Goal: Task Accomplishment & Management: Use online tool/utility

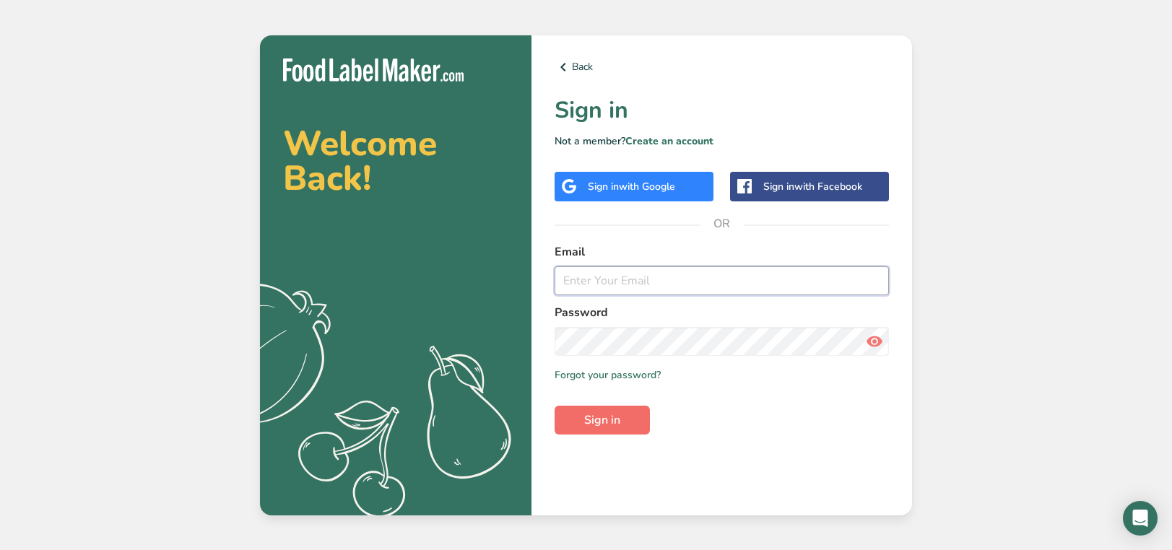
type input "[PERSON_NAME][EMAIL_ADDRESS][DOMAIN_NAME]"
click at [598, 412] on span "Sign in" at bounding box center [602, 420] width 36 height 17
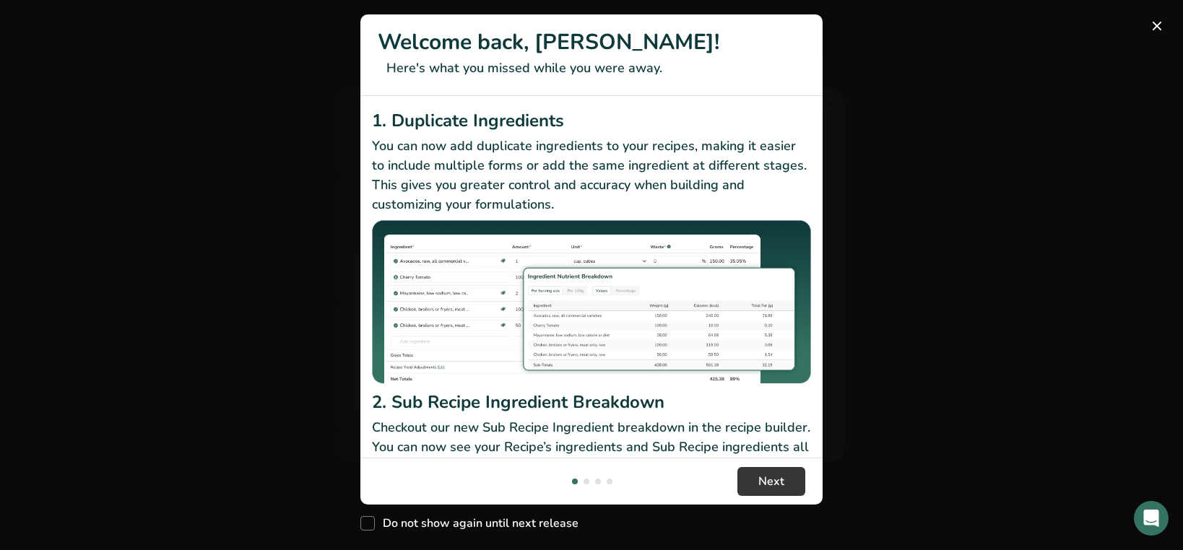
scroll to position [196, 0]
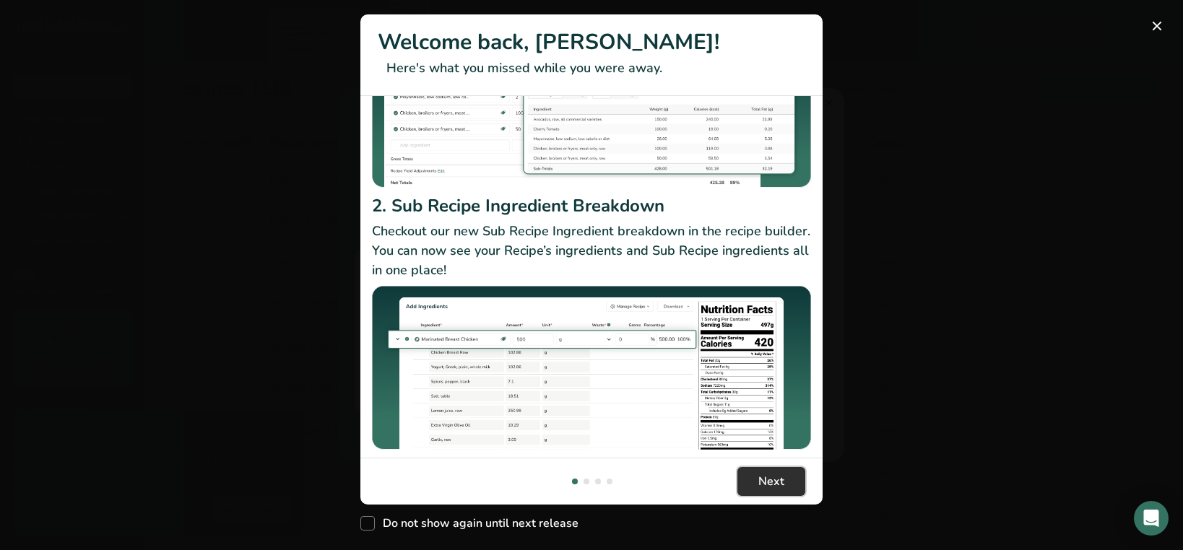
click at [779, 472] on button "Next" at bounding box center [771, 481] width 68 height 29
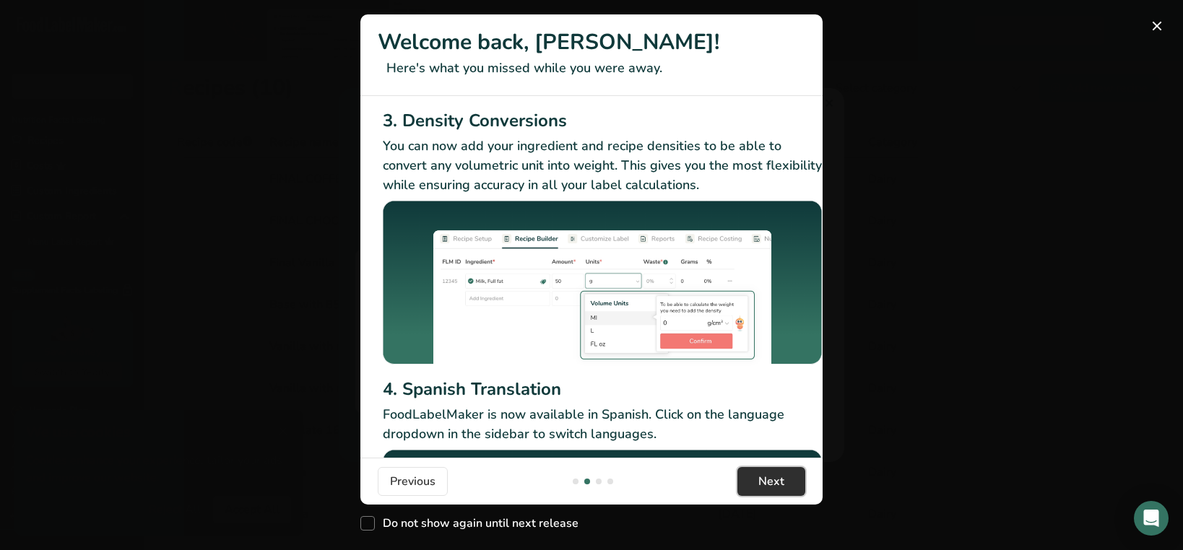
click at [779, 472] on button "Next" at bounding box center [771, 481] width 68 height 29
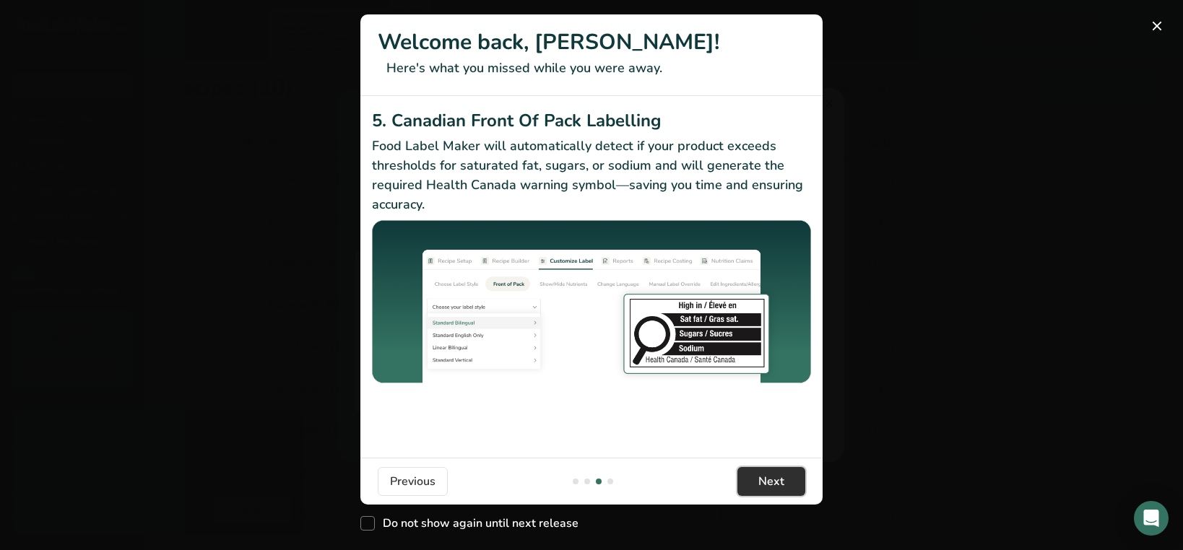
click at [779, 472] on button "Next" at bounding box center [771, 481] width 68 height 29
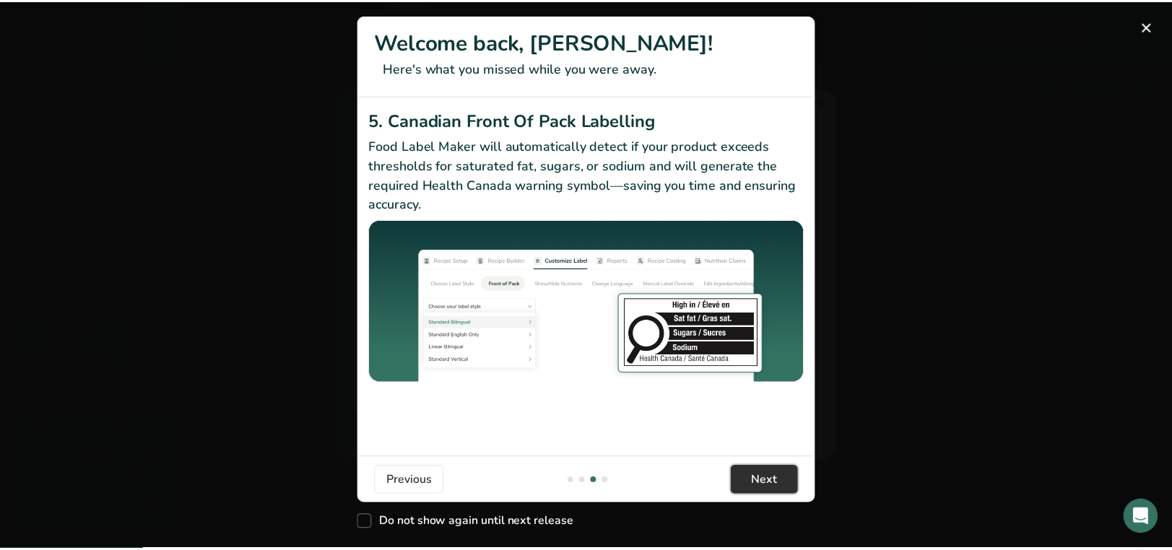
scroll to position [0, 1375]
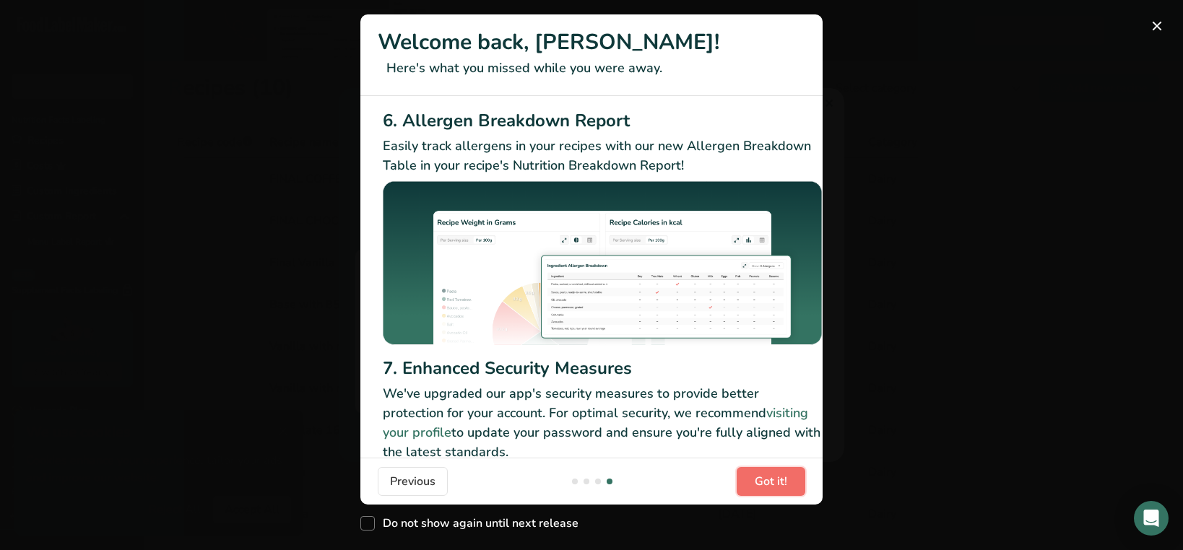
click at [779, 472] on button "Got it!" at bounding box center [770, 481] width 69 height 29
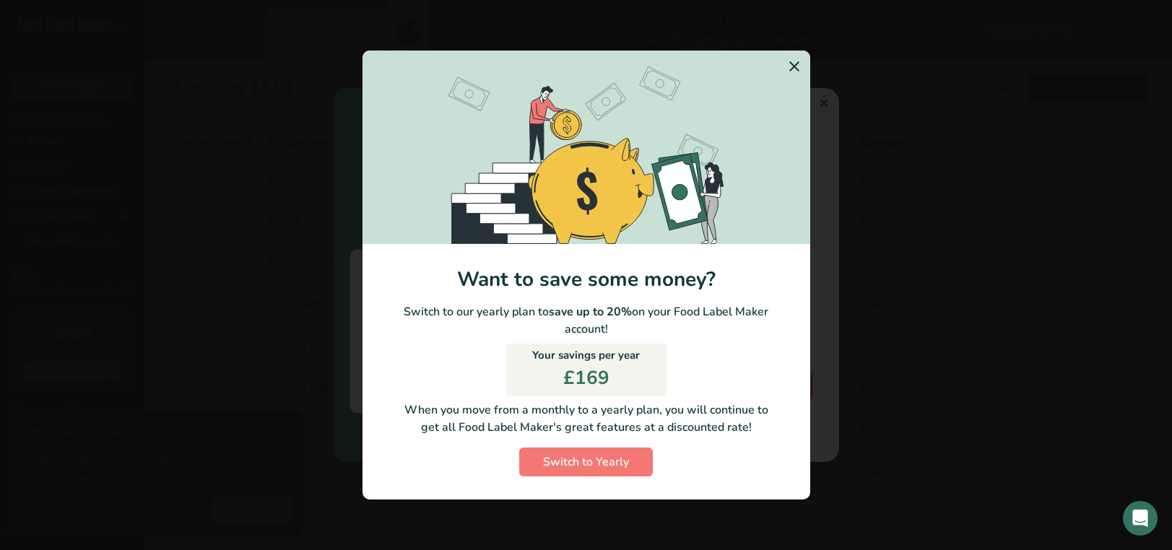
click at [788, 57] on icon "Switch to Yearly Modal" at bounding box center [793, 66] width 17 height 26
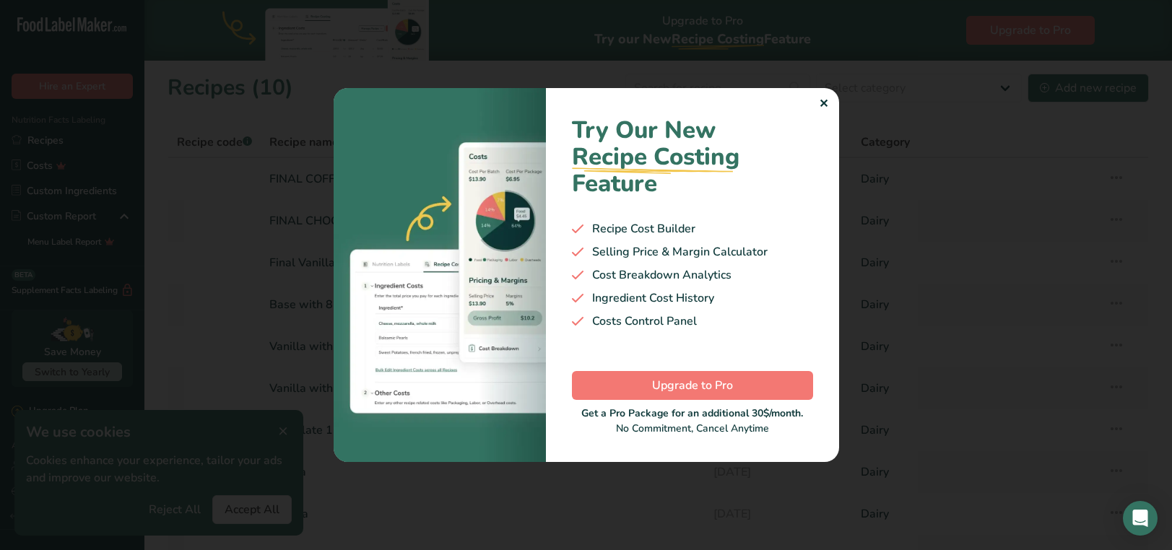
click at [829, 102] on div "Try Our New Recipe Costing .a-29{fill:none;stroke-linecap:round;stroke-width:3p…" at bounding box center [692, 275] width 293 height 374
click at [819, 105] on div "✕" at bounding box center [823, 103] width 9 height 17
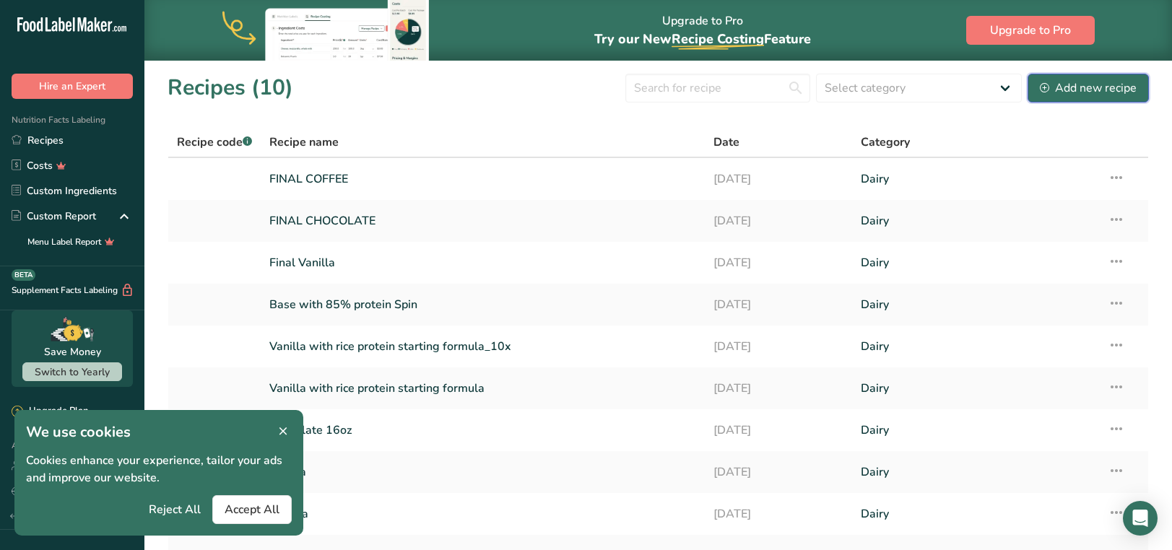
click at [1037, 76] on button "Add new recipe" at bounding box center [1087, 88] width 121 height 29
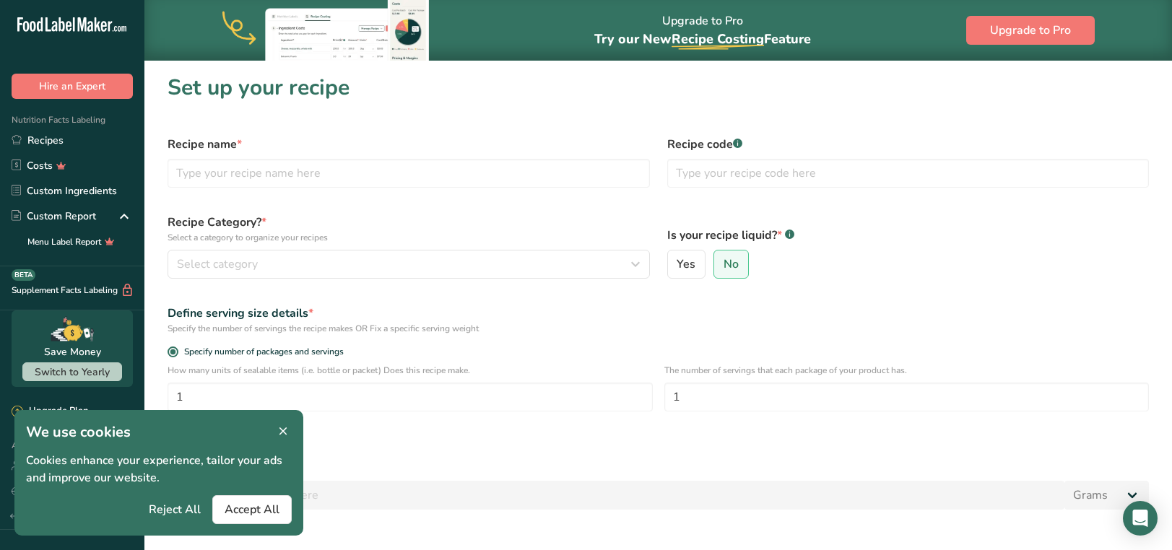
click at [352, 146] on label "Recipe name *" at bounding box center [408, 144] width 482 height 17
click at [339, 175] on input "text" at bounding box center [408, 173] width 482 height 29
type input "3"
type input "C3G"
click at [492, 271] on div "Select category" at bounding box center [404, 264] width 455 height 17
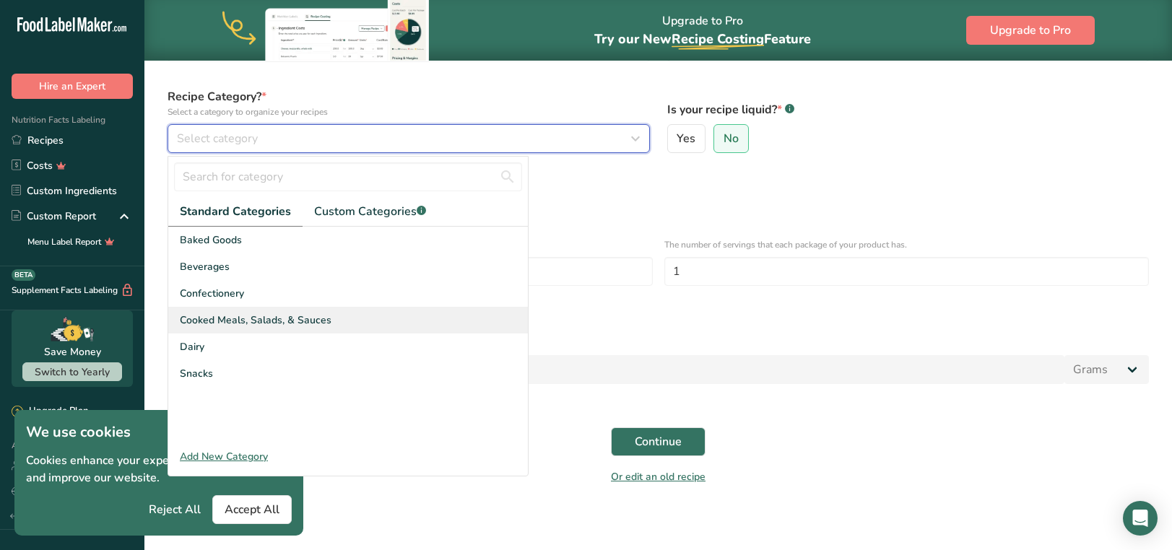
scroll to position [126, 0]
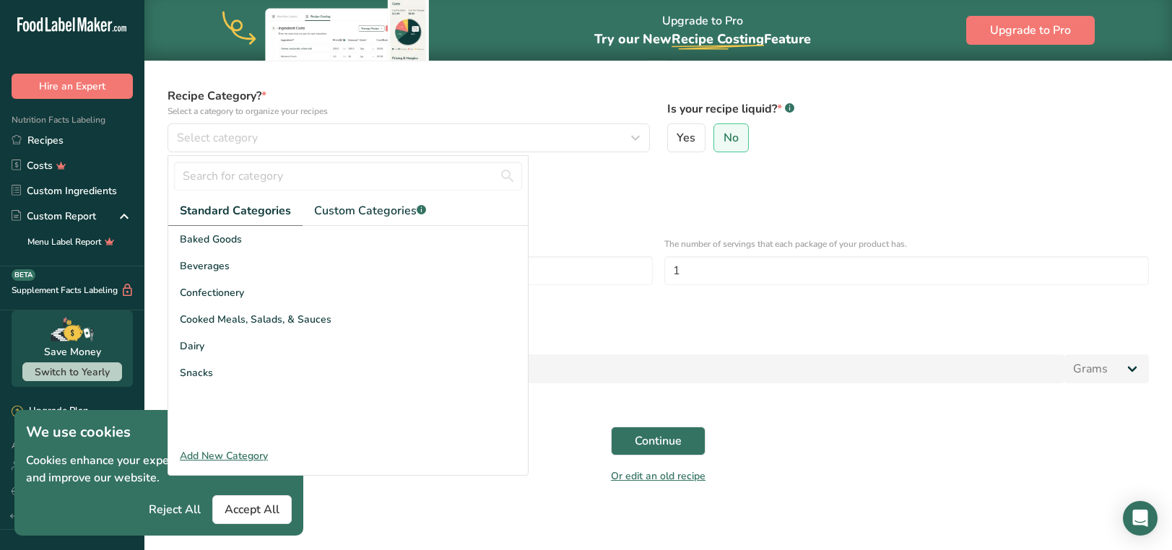
click at [233, 451] on div "Add New Category" at bounding box center [348, 455] width 360 height 15
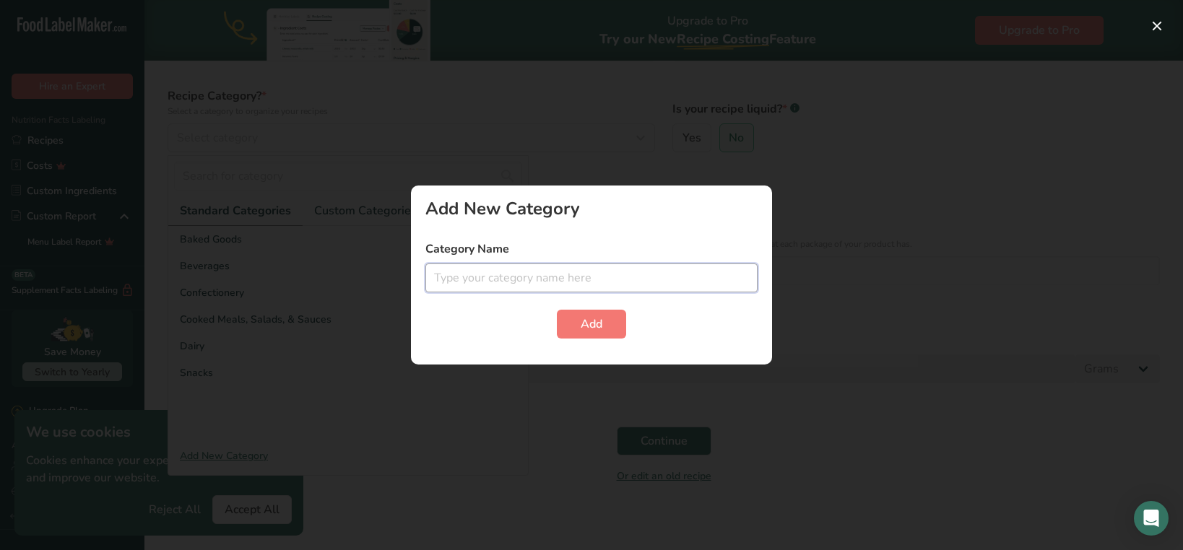
click at [486, 277] on input "text" at bounding box center [591, 278] width 332 height 29
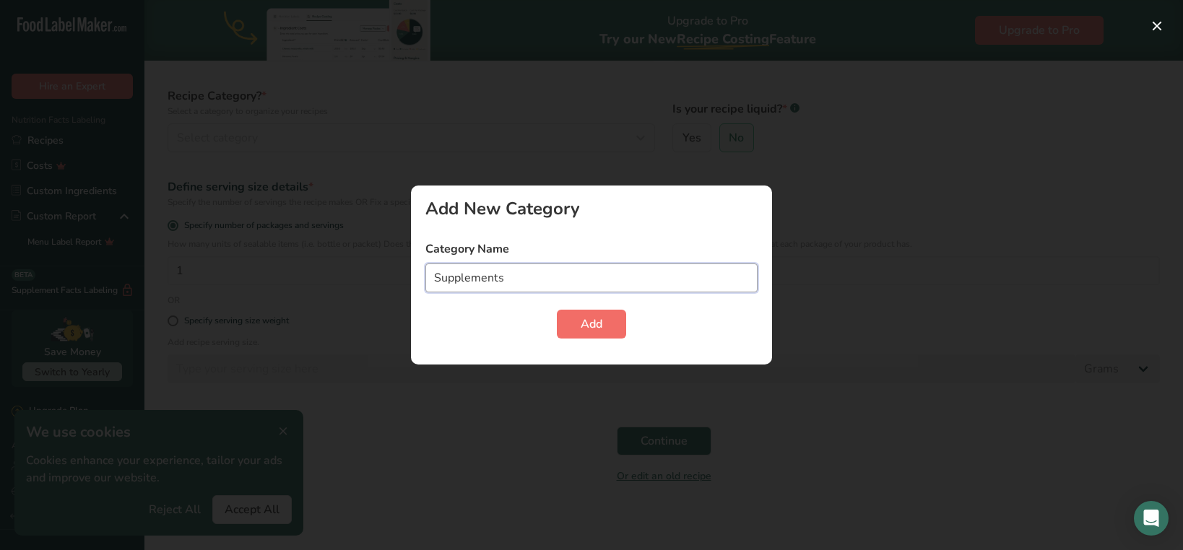
type input "Supplements"
click at [606, 331] on button "Add" at bounding box center [591, 324] width 69 height 29
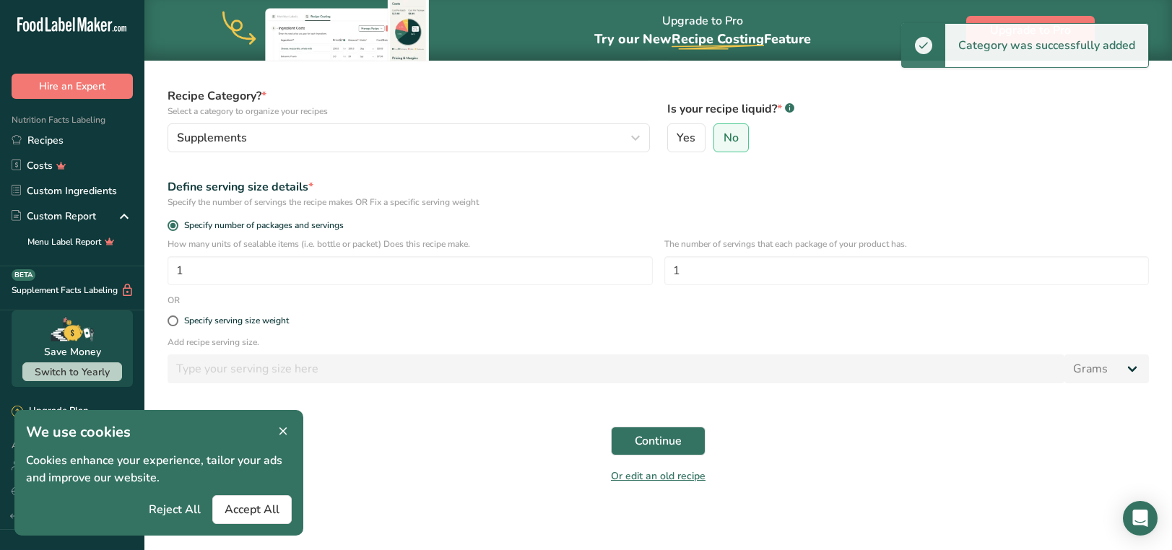
scroll to position [147, 0]
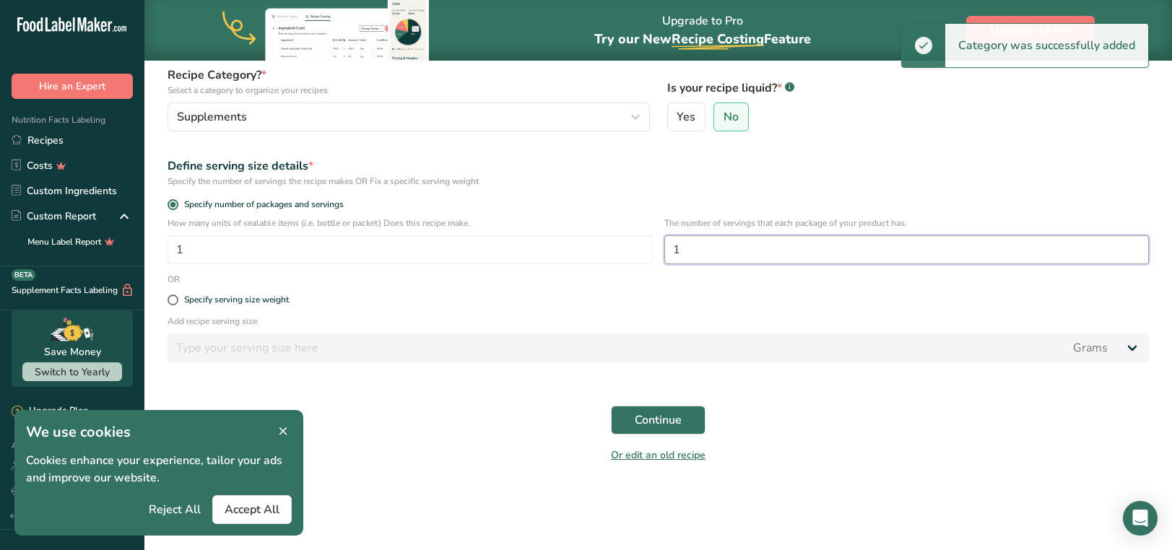
click at [711, 249] on input "1" at bounding box center [906, 249] width 485 height 29
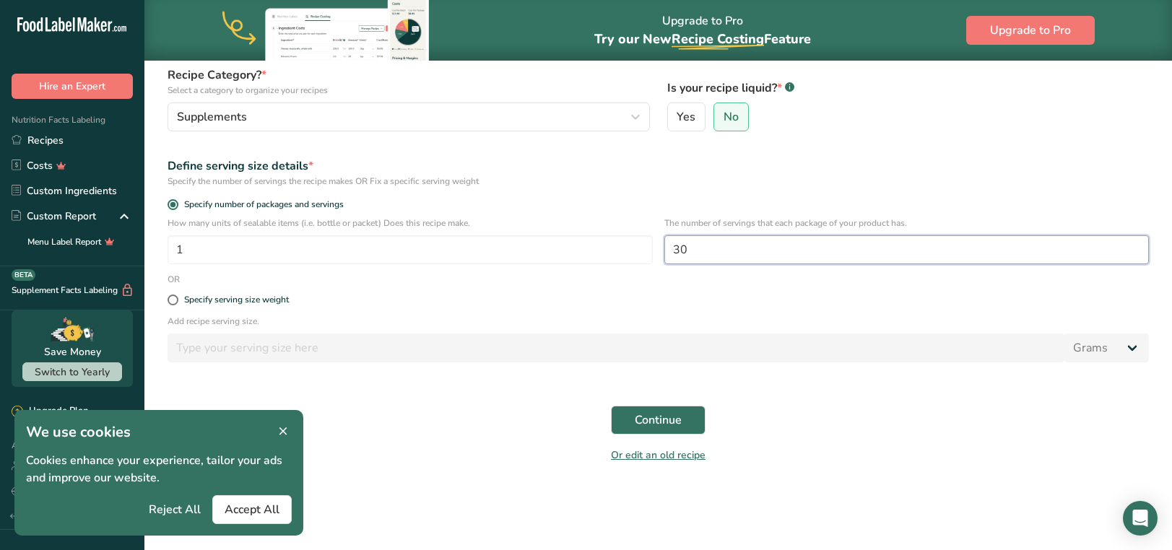
type input "30"
click at [654, 277] on form "Recipe name * C3G Recipe code .a-a{fill:#347362;}.b-a{fill:#fff;} Recipe Catego…" at bounding box center [658, 226] width 998 height 492
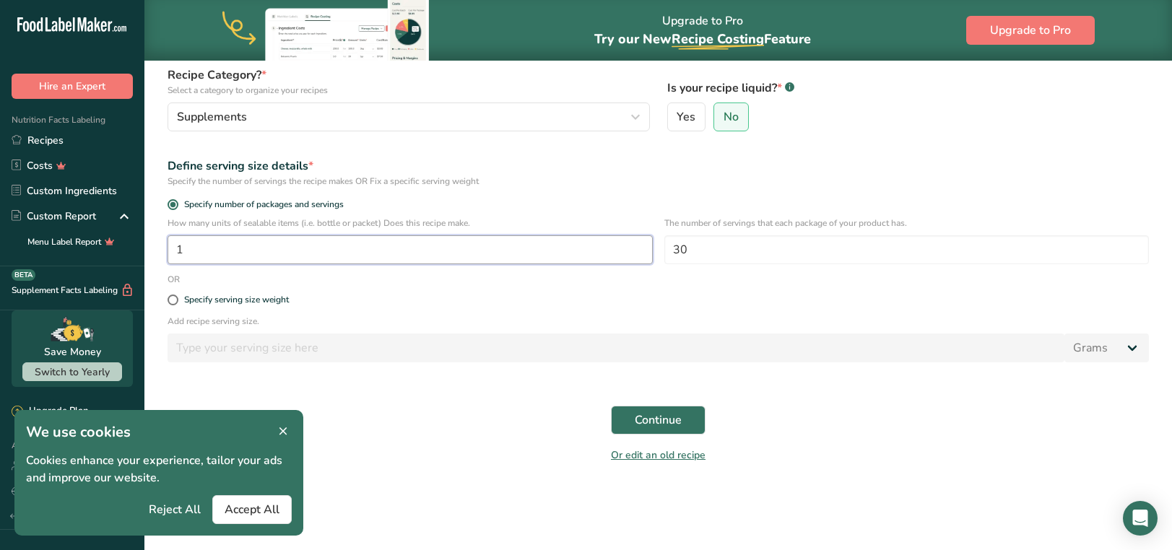
click at [257, 248] on input "1" at bounding box center [409, 249] width 485 height 29
type input "60"
click at [341, 308] on div "Specify serving size weight" at bounding box center [658, 300] width 998 height 29
click at [634, 414] on button "Continue" at bounding box center [658, 420] width 95 height 29
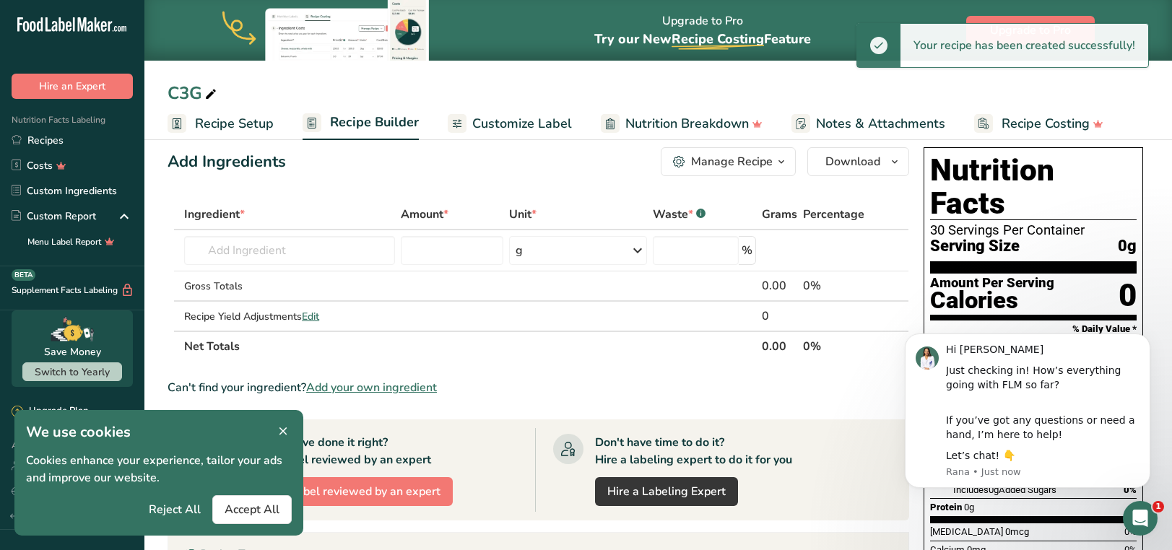
scroll to position [22, 0]
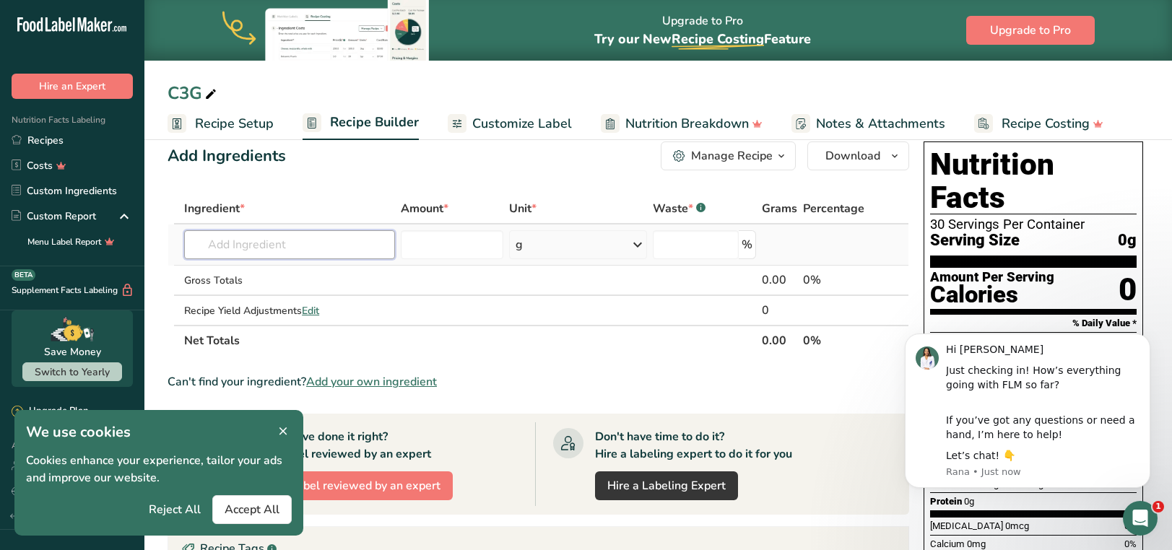
click at [347, 239] on input "text" at bounding box center [289, 244] width 211 height 29
type input "Black rice extrac"
click at [288, 294] on div "Add your own ingredient" at bounding box center [290, 297] width 188 height 15
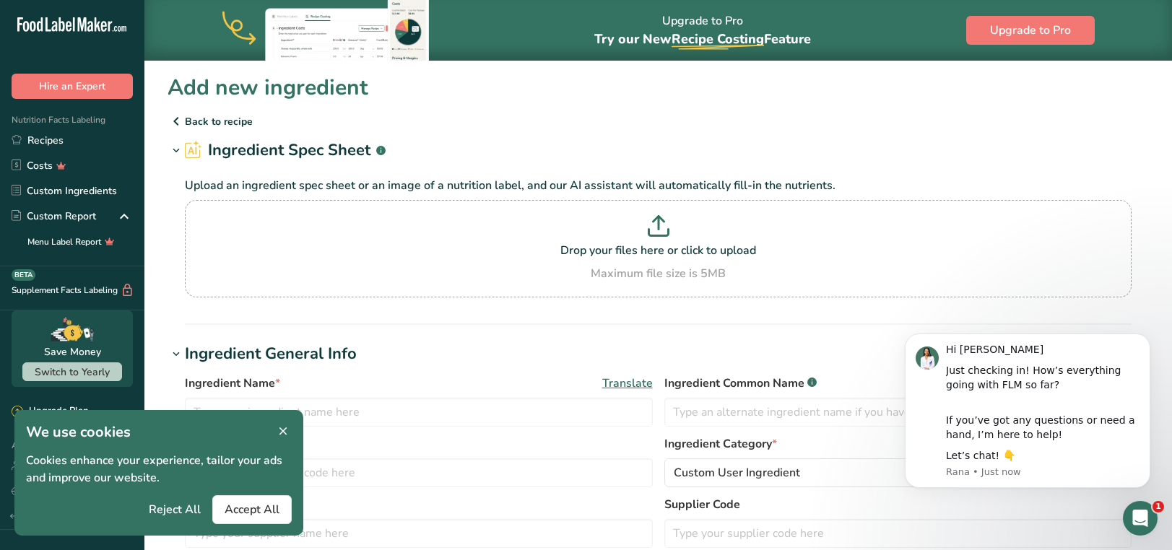
scroll to position [74, 0]
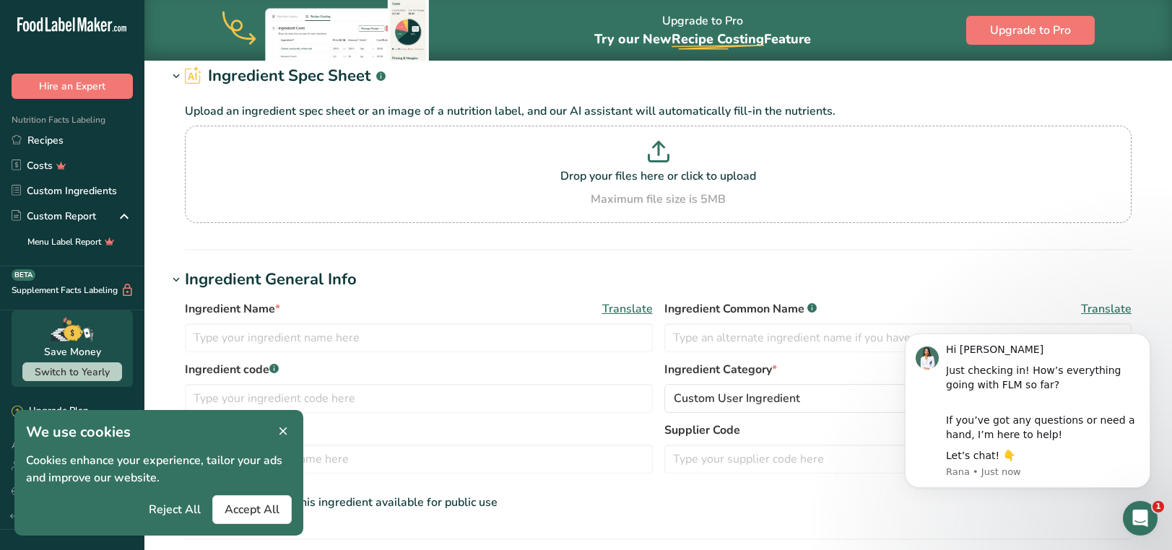
click at [287, 436] on icon at bounding box center [283, 432] width 13 height 20
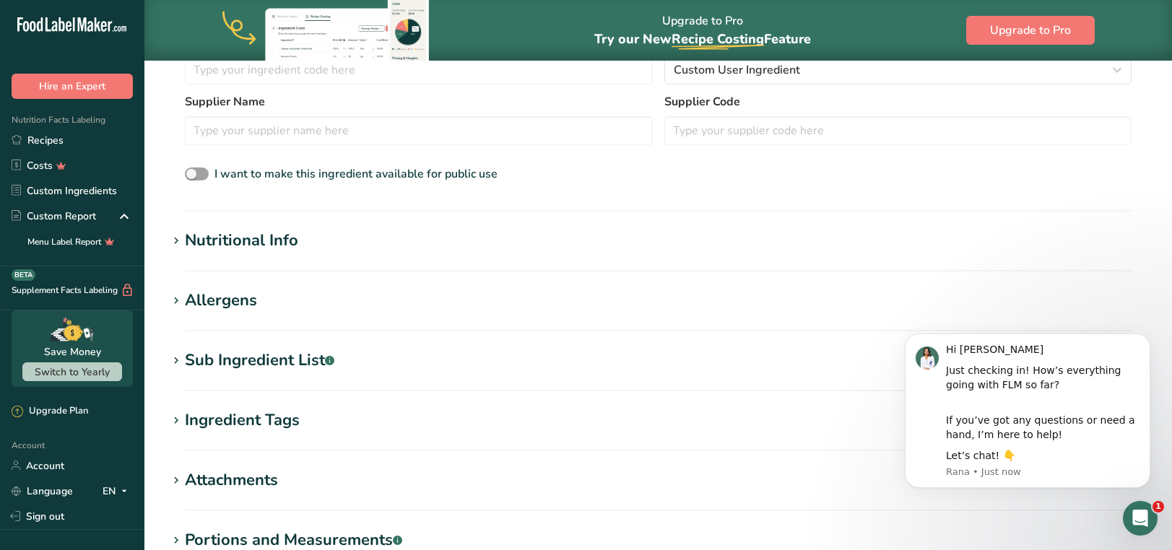
scroll to position [410, 0]
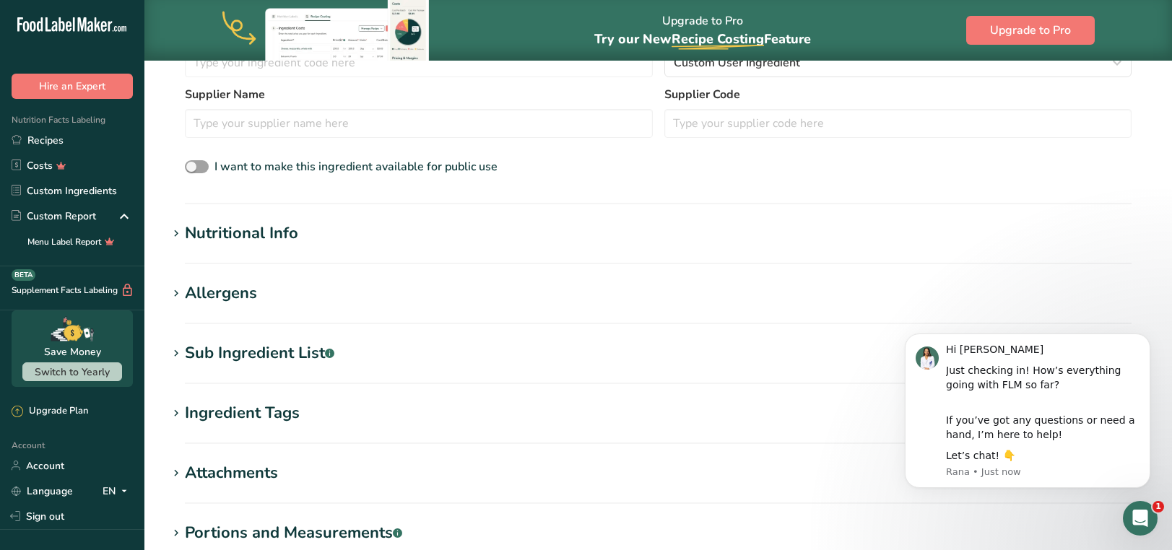
click at [333, 247] on section "Nutritional Info Serving Size .a-a{fill:#347362;}.b-a{fill:#fff;} Add ingredien…" at bounding box center [657, 243] width 981 height 43
click at [292, 243] on div "Nutritional Info" at bounding box center [241, 234] width 113 height 24
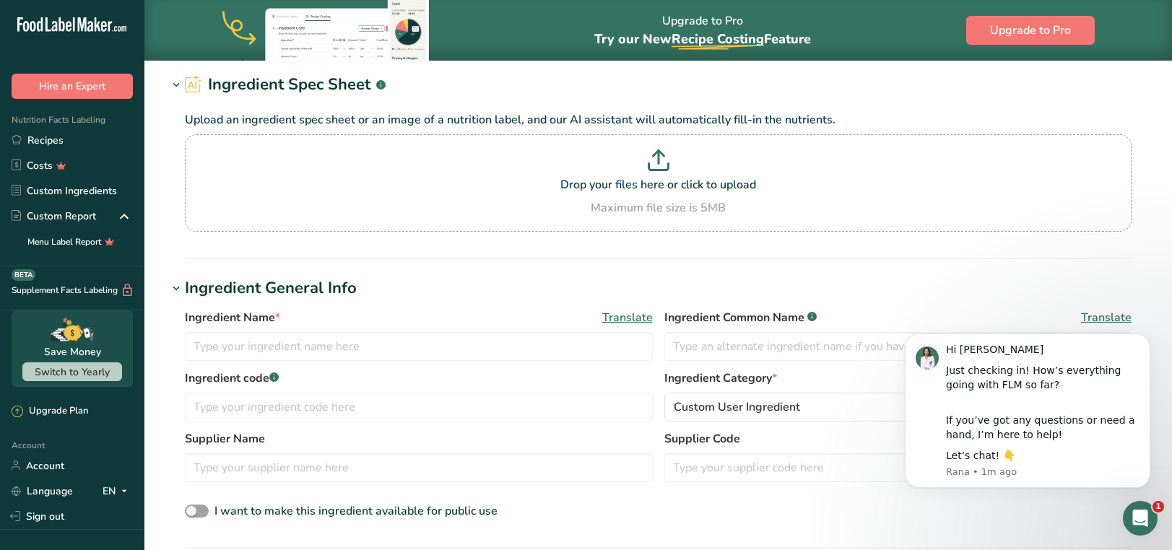
scroll to position [0, 0]
